Goal: Task Accomplishment & Management: Manage account settings

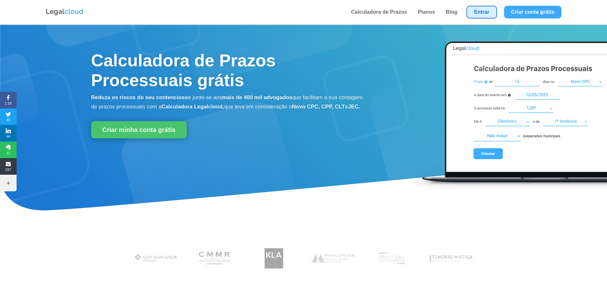
click at [474, 14] on link "Entrar" at bounding box center [481, 12] width 31 height 13
click at [484, 14] on link "Entrar" at bounding box center [481, 12] width 31 height 13
click at [482, 9] on link "Entrar" at bounding box center [481, 12] width 31 height 13
